Goal: Task Accomplishment & Management: Use online tool/utility

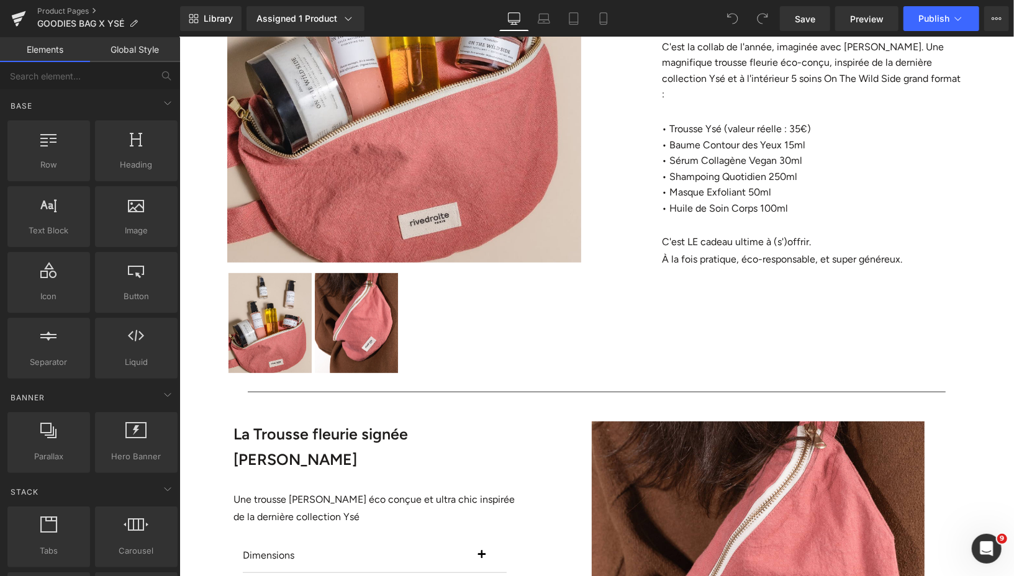
scroll to position [67, 0]
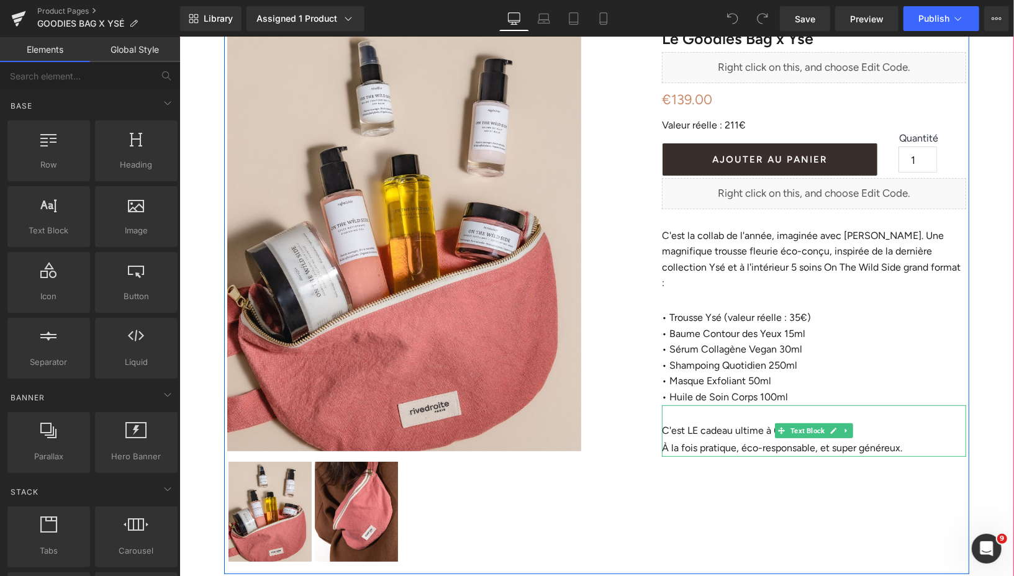
scroll to position [83, 0]
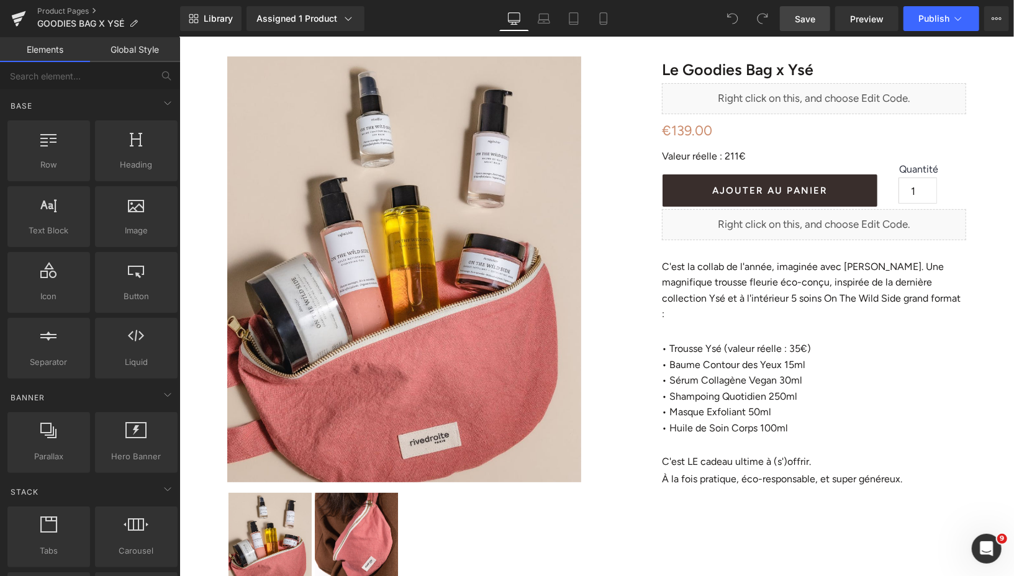
click at [795, 18] on link "Save" at bounding box center [805, 18] width 50 height 25
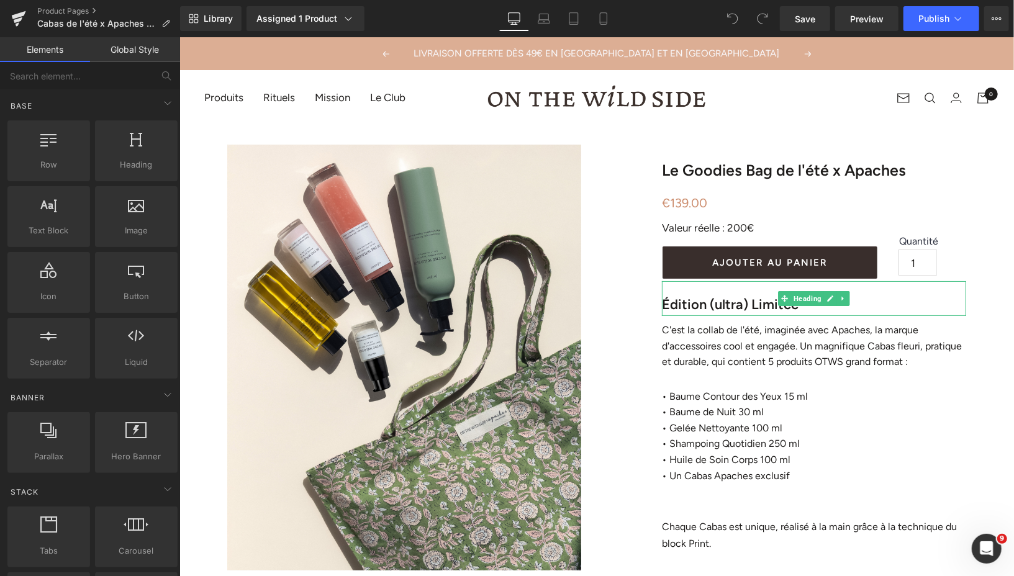
drag, startPoint x: 937, startPoint y: 553, endPoint x: 758, endPoint y: 516, distance: 183.3
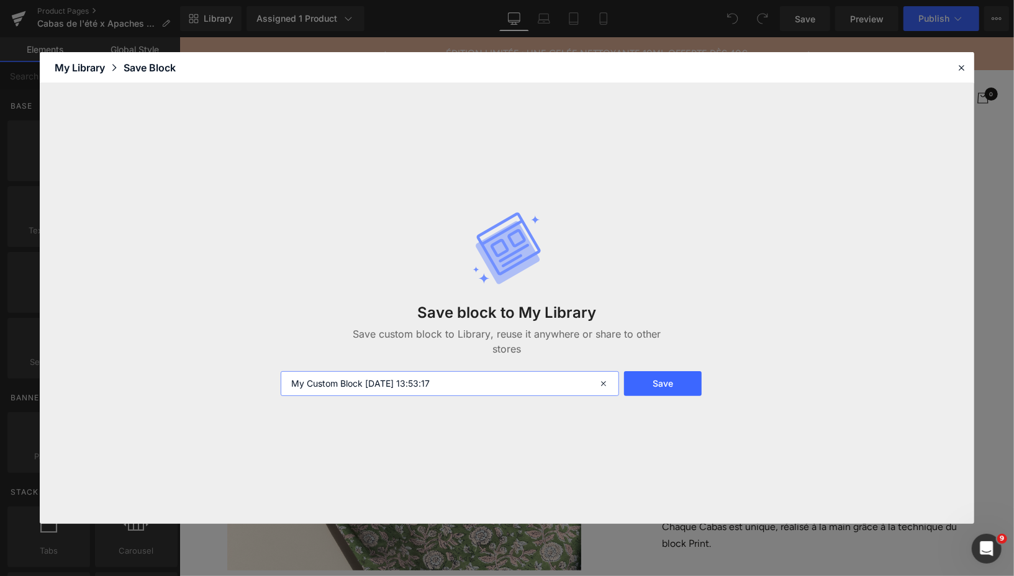
drag, startPoint x: 458, startPoint y: 386, endPoint x: 289, endPoint y: 378, distance: 169.7
click at [289, 378] on input "My Custom Block 2025-10-15 13:53:17" at bounding box center [450, 383] width 338 height 25
type input "tag line goodies bag"
click at [657, 378] on button "Save" at bounding box center [663, 383] width 78 height 25
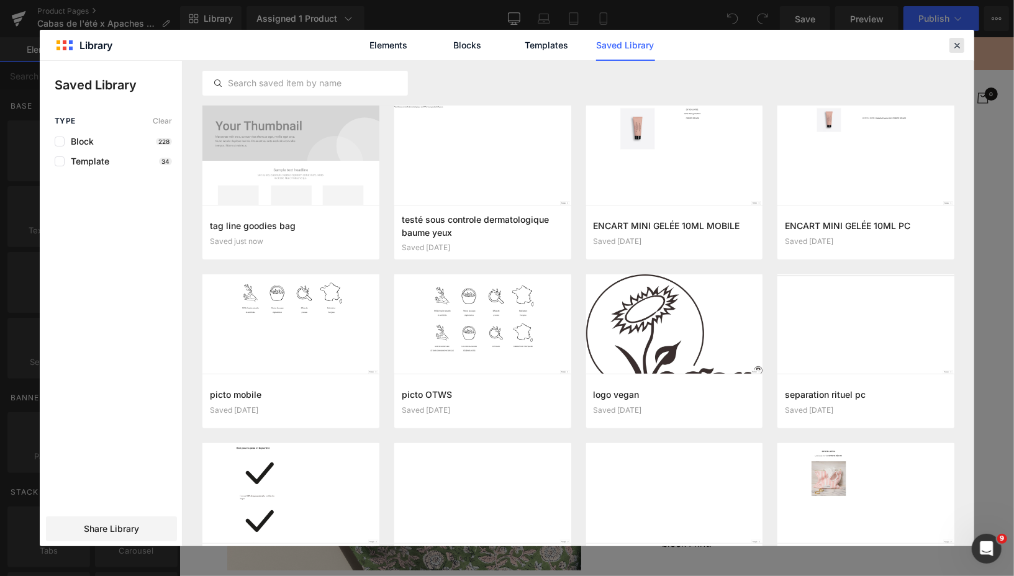
click at [959, 46] on icon at bounding box center [956, 45] width 11 height 11
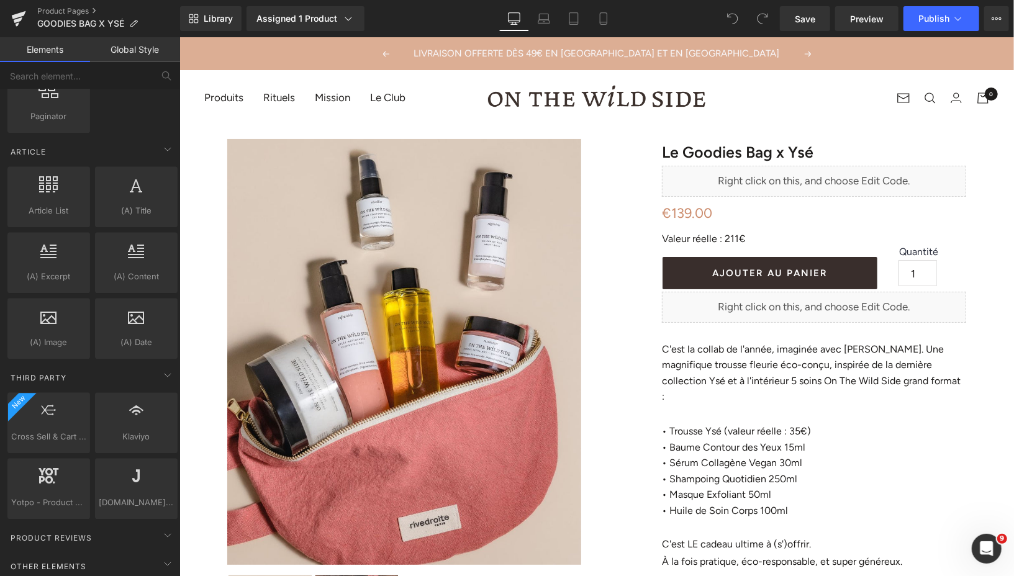
scroll to position [2230, 0]
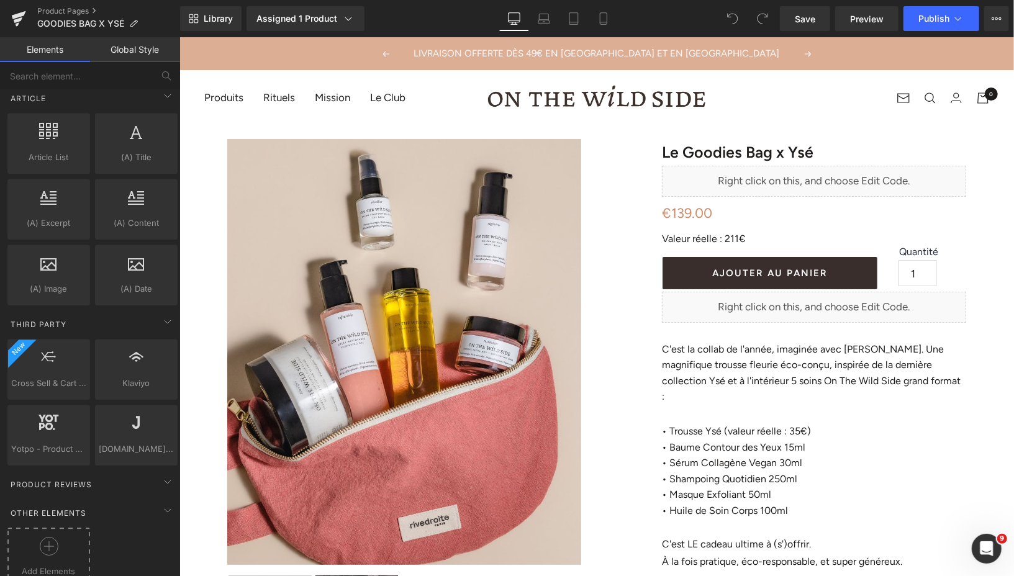
click at [50, 537] on icon at bounding box center [49, 546] width 19 height 19
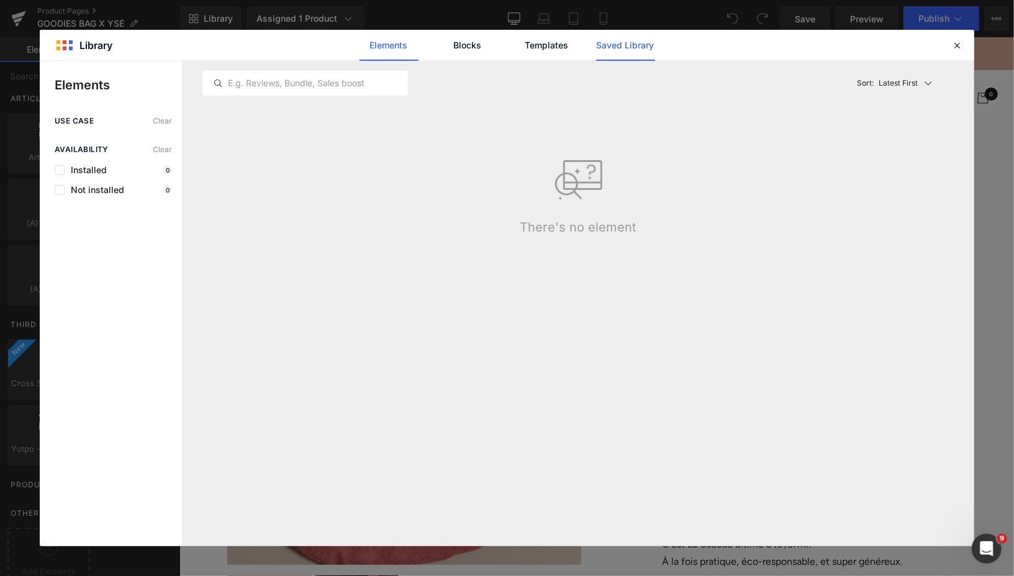
click at [620, 49] on link "Saved Library" at bounding box center [625, 45] width 59 height 31
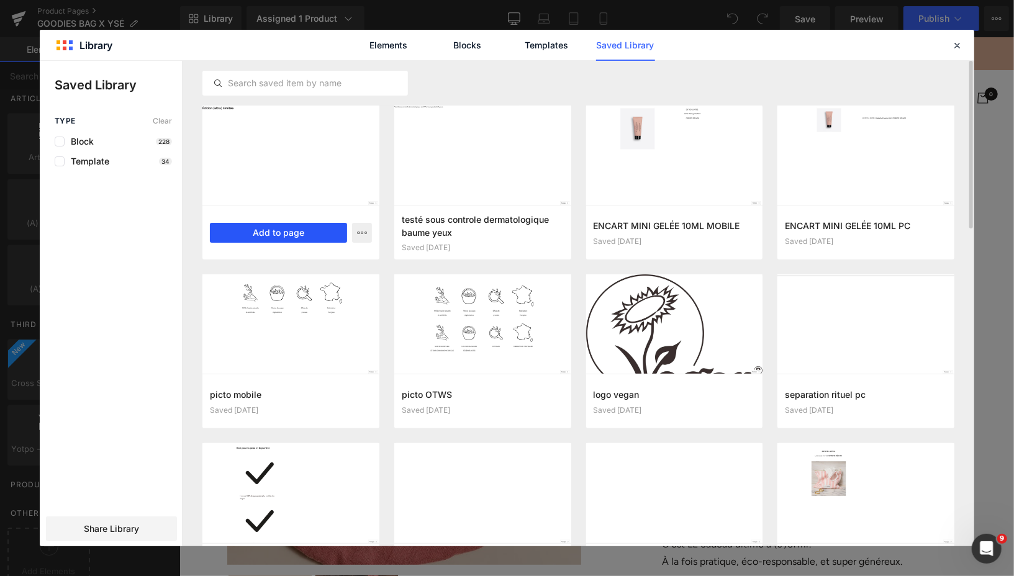
click at [269, 231] on button "Add to page" at bounding box center [278, 233] width 137 height 20
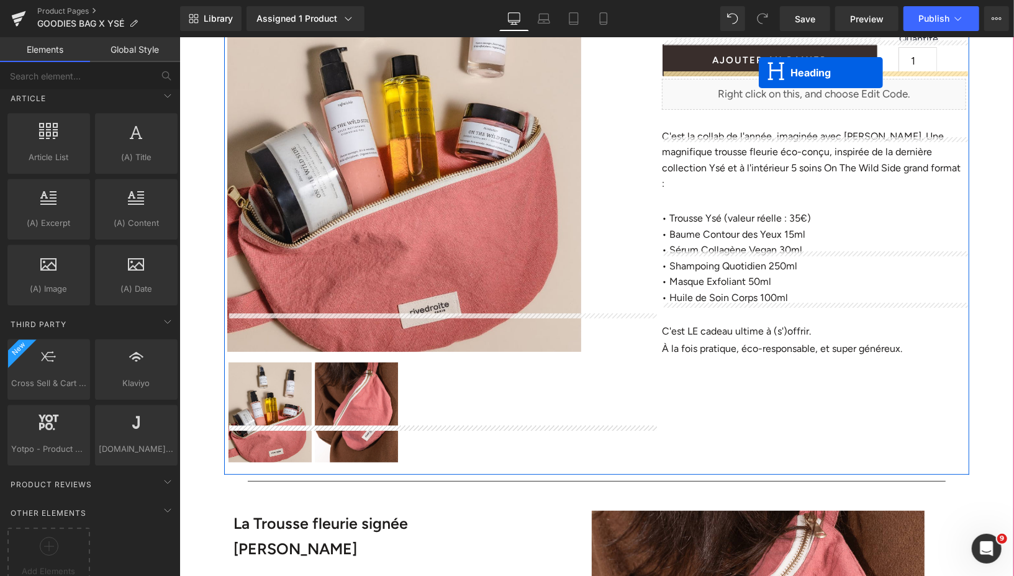
scroll to position [151, 0]
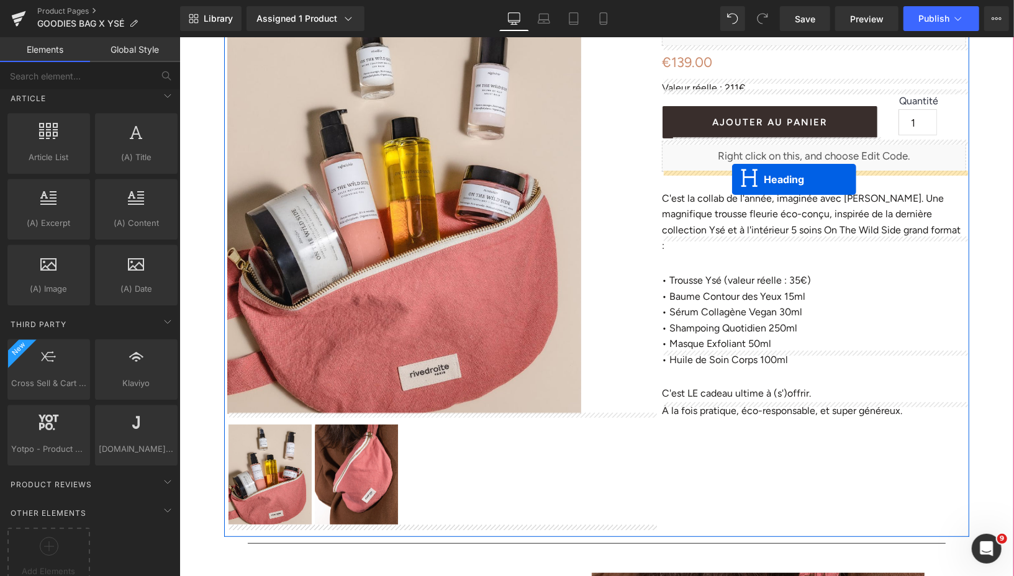
drag, startPoint x: 568, startPoint y: 119, endPoint x: 731, endPoint y: 179, distance: 174.6
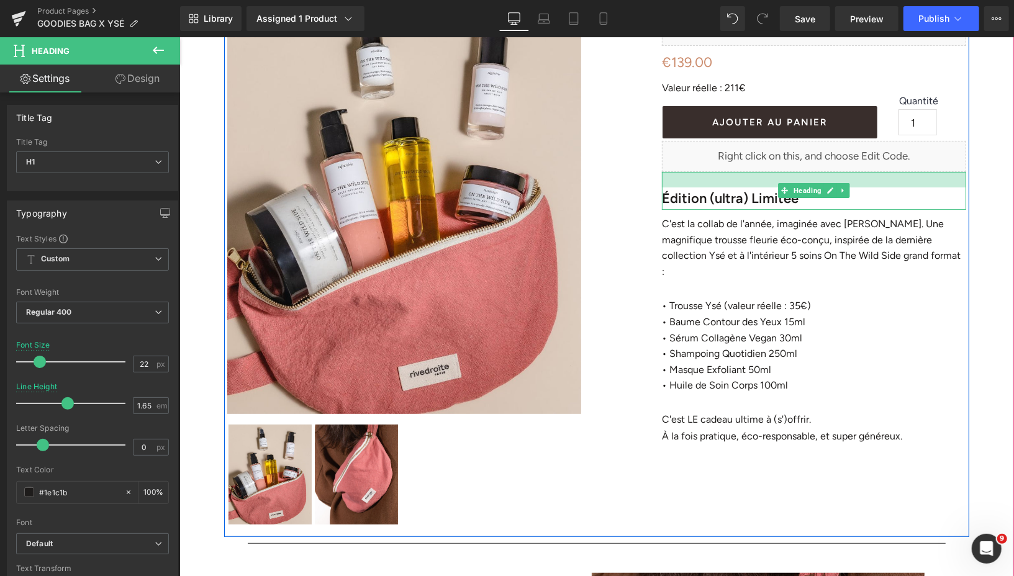
click at [767, 174] on div at bounding box center [813, 179] width 304 height 16
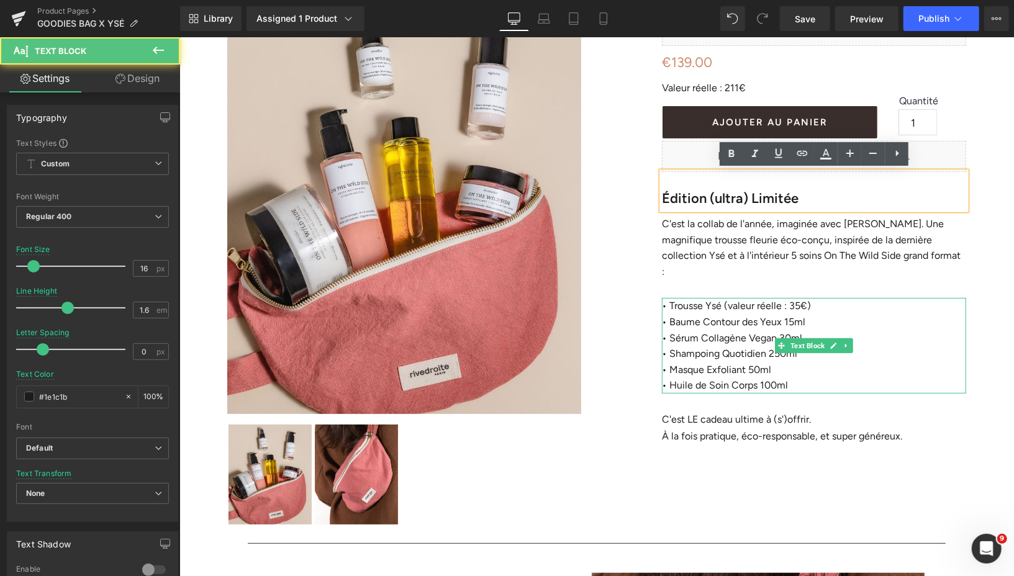
click at [848, 297] on p "• Trousse Ysé (valeur réelle : 35€)" at bounding box center [813, 305] width 304 height 16
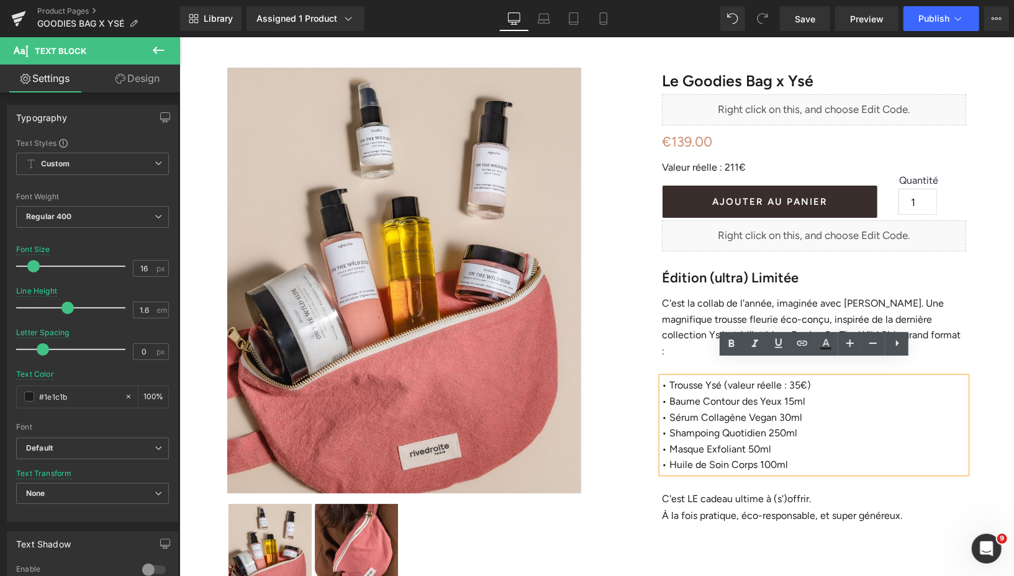
scroll to position [0, 0]
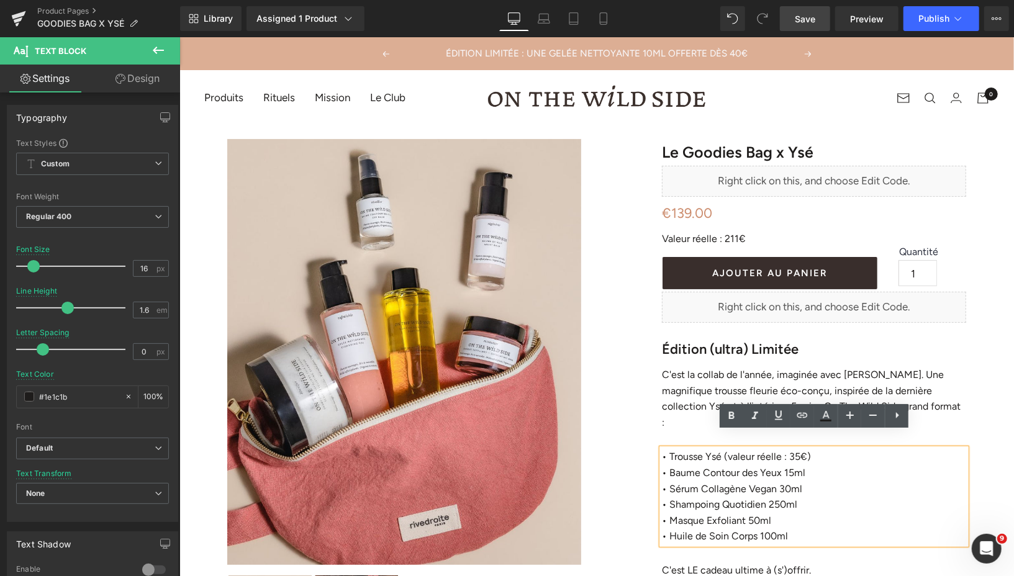
click at [802, 19] on span "Save" at bounding box center [805, 18] width 20 height 13
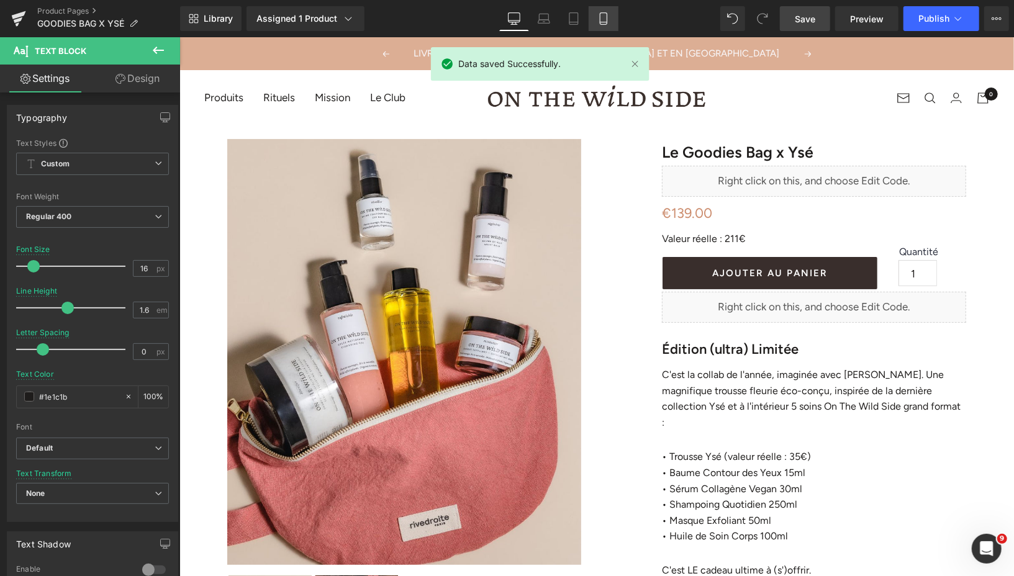
click at [602, 23] on icon at bounding box center [603, 18] width 12 height 12
type input "#392e2c"
type input "100"
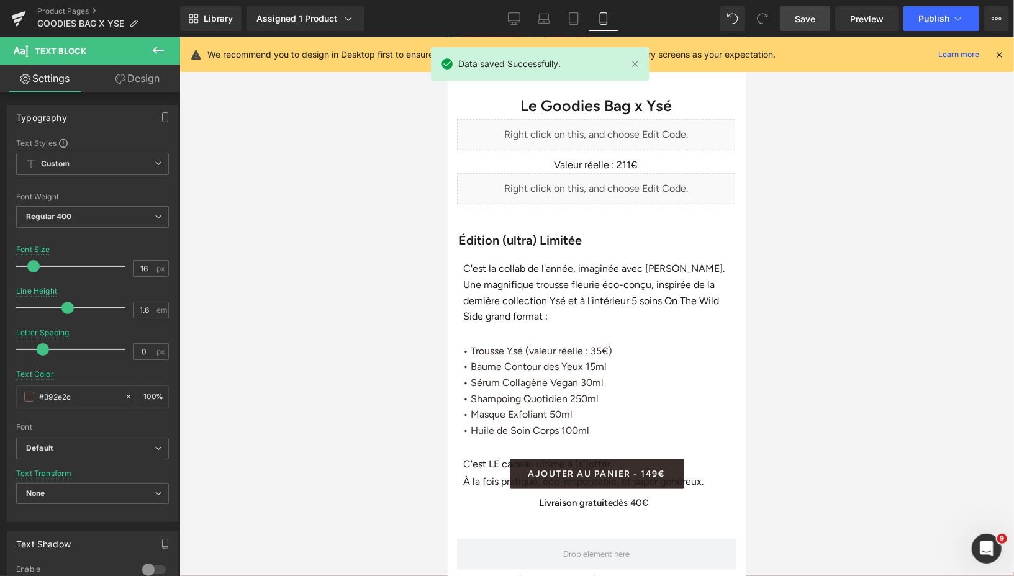
scroll to position [448, 0]
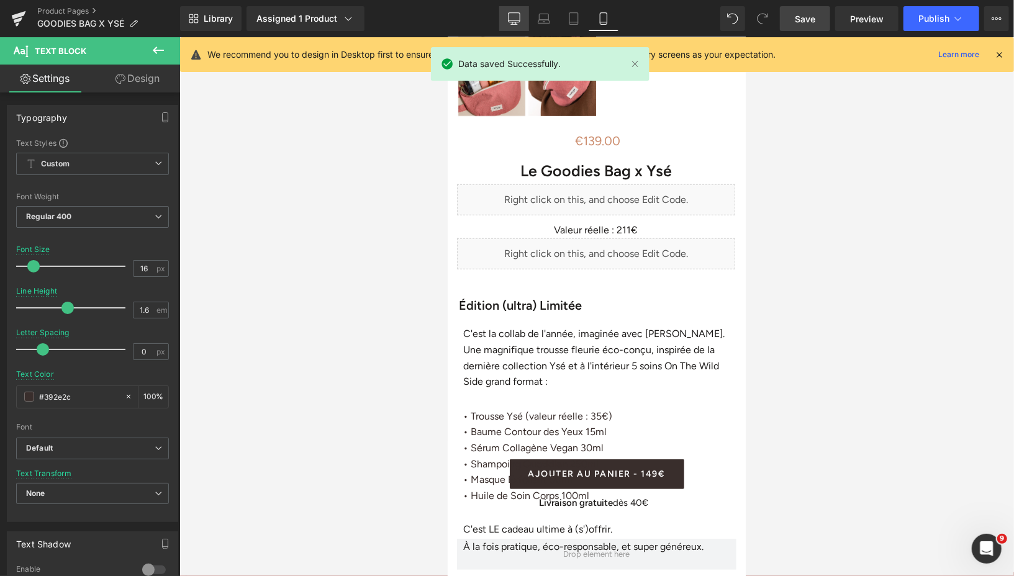
click at [507, 22] on link "Desktop" at bounding box center [514, 18] width 30 height 25
type input "#1e1c1b"
type input "100"
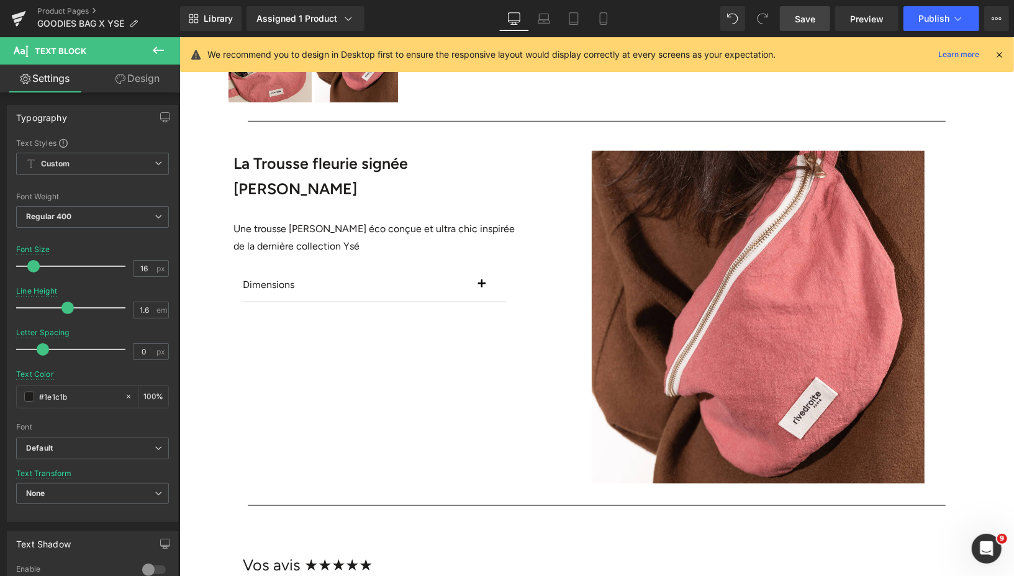
scroll to position [230, 0]
